Goal: Information Seeking & Learning: Check status

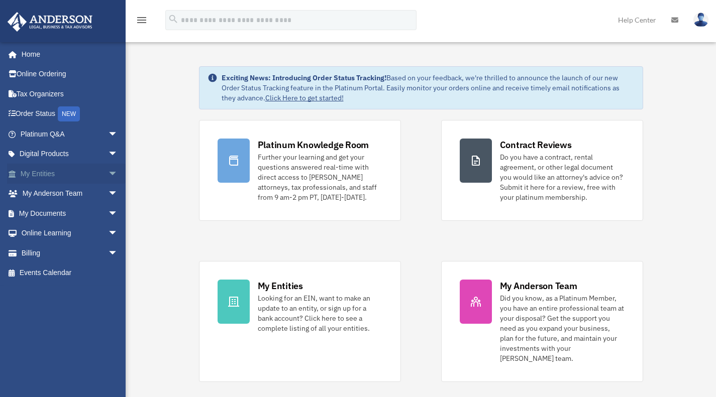
click at [62, 172] on link "My Entities arrow_drop_down" at bounding box center [70, 174] width 126 height 20
click at [108, 173] on span "arrow_drop_down" at bounding box center [118, 174] width 20 height 21
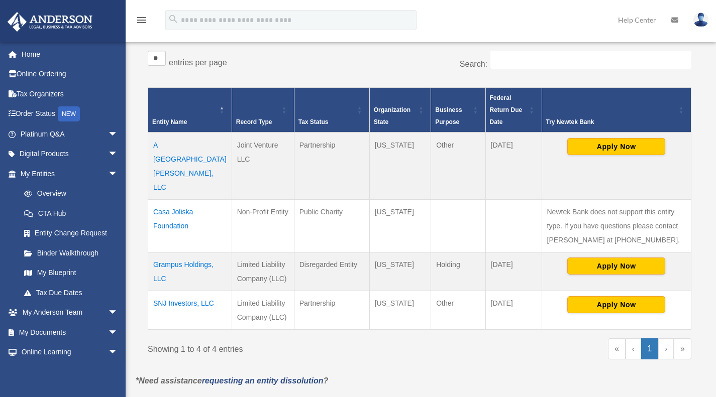
scroll to position [165, 0]
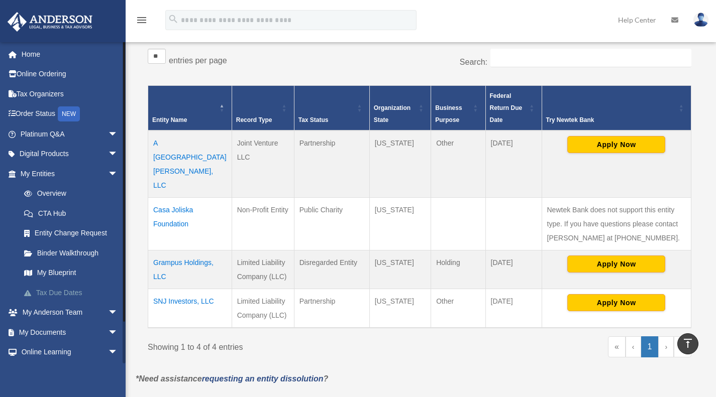
click at [74, 295] on link "Tax Due Dates" at bounding box center [73, 293] width 119 height 20
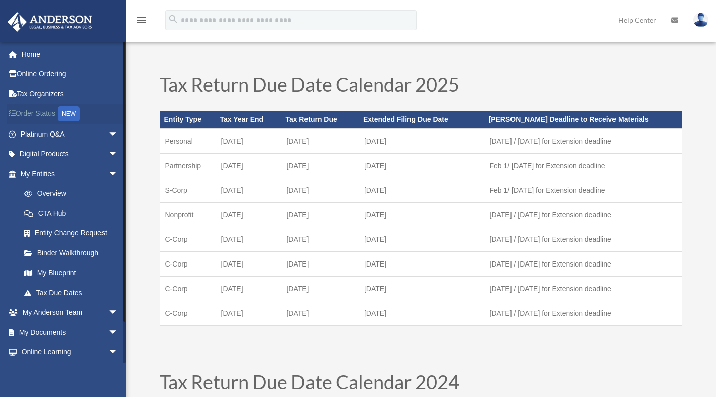
click at [47, 111] on link "Order Status NEW" at bounding box center [70, 114] width 126 height 21
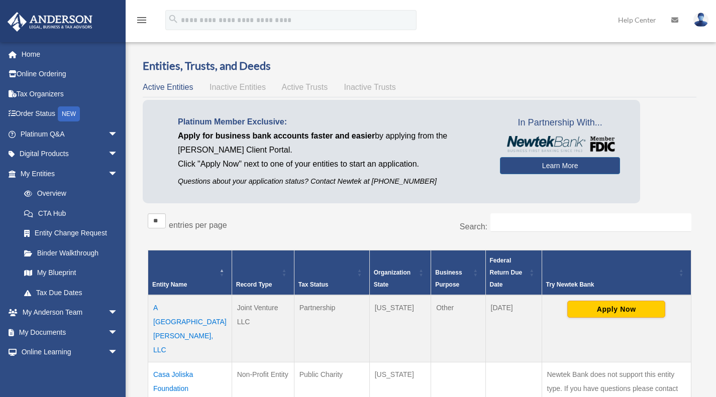
scroll to position [162, 0]
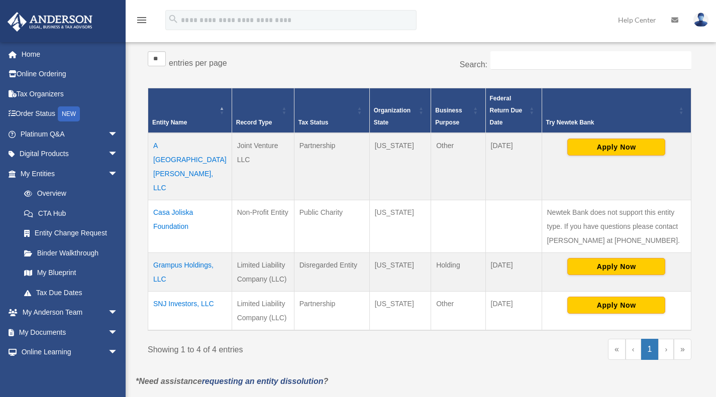
click at [177, 145] on td "A [GEOGRAPHIC_DATA][PERSON_NAME], LLC" at bounding box center [190, 166] width 84 height 67
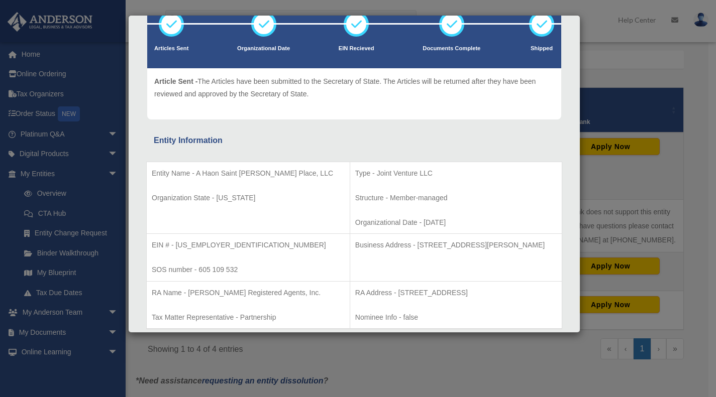
scroll to position [0, 0]
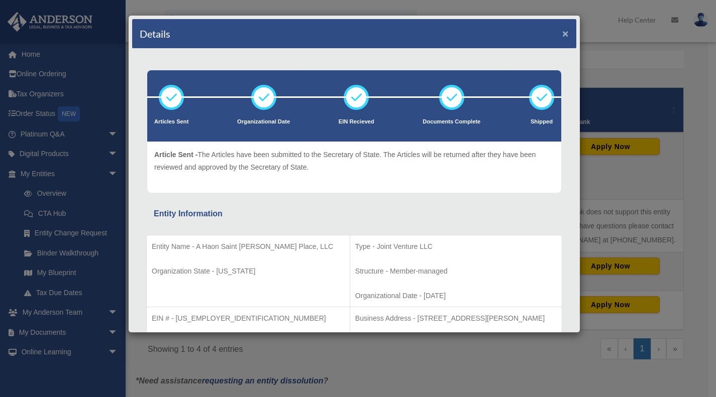
click at [562, 34] on button "×" at bounding box center [565, 33] width 7 height 11
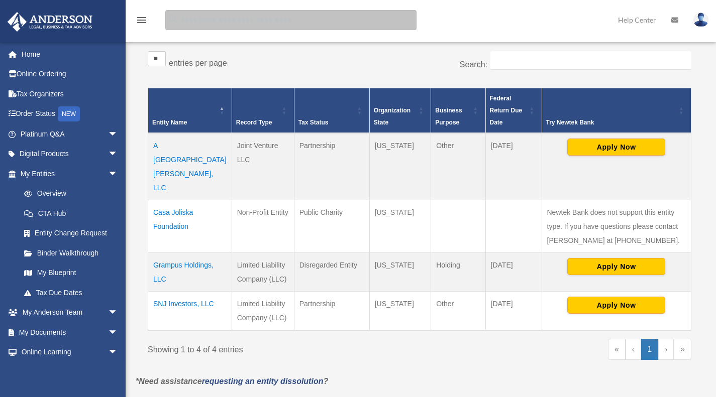
click at [238, 17] on input "search" at bounding box center [290, 20] width 251 height 20
type input "********"
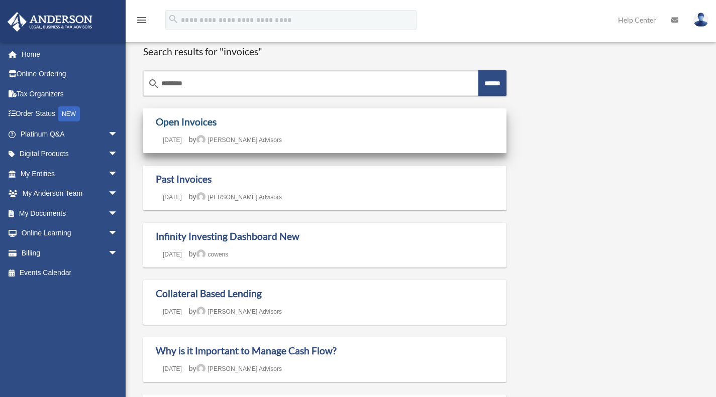
click at [198, 121] on link "Open Invoices" at bounding box center [186, 122] width 61 height 12
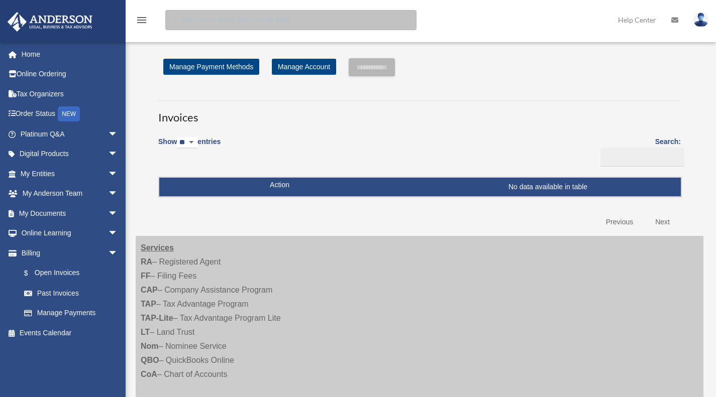
click at [213, 21] on input "search" at bounding box center [290, 20] width 251 height 20
type input "**********"
